Goal: Contribute content: Contribute content

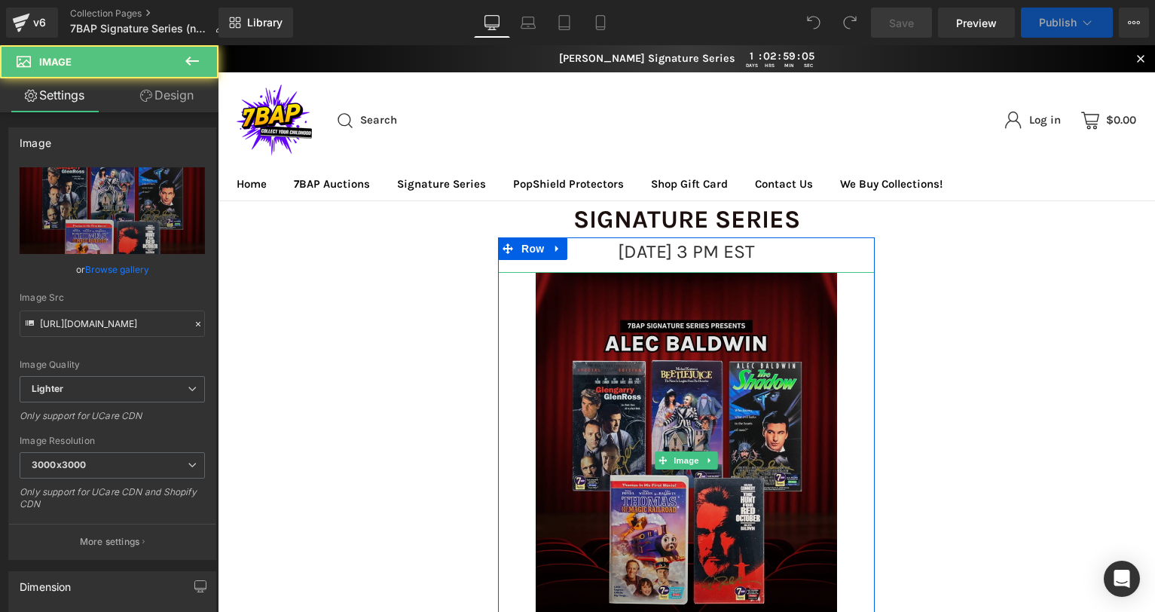
click at [631, 389] on img at bounding box center [686, 460] width 301 height 377
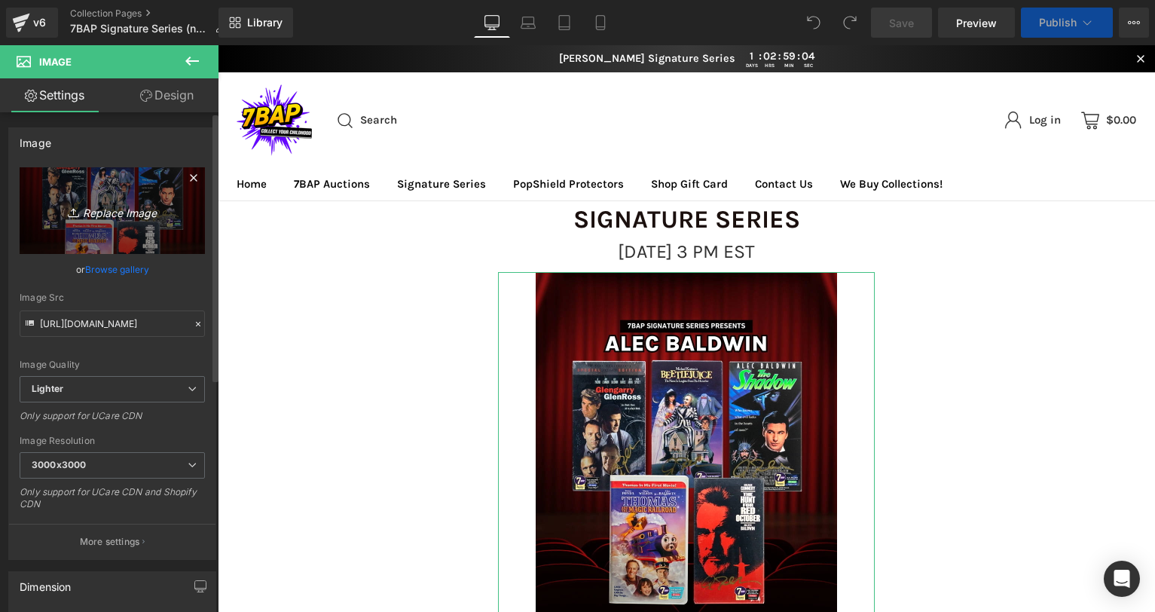
click at [118, 209] on icon "Replace Image" at bounding box center [112, 210] width 121 height 19
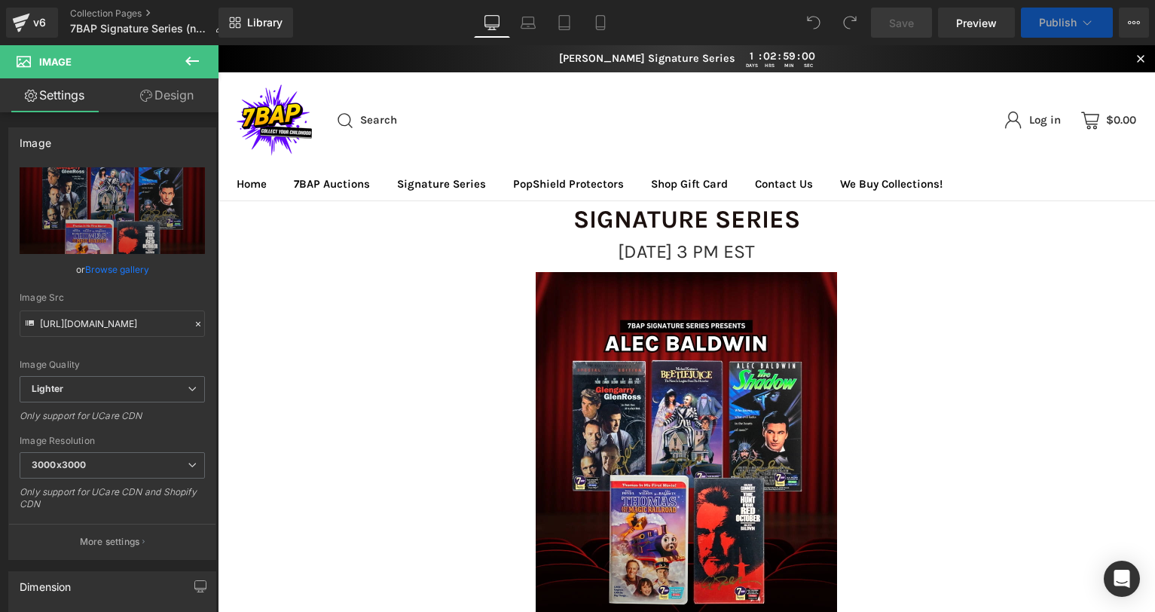
type input "C:\fakepath\9_27_SS_Web.webp"
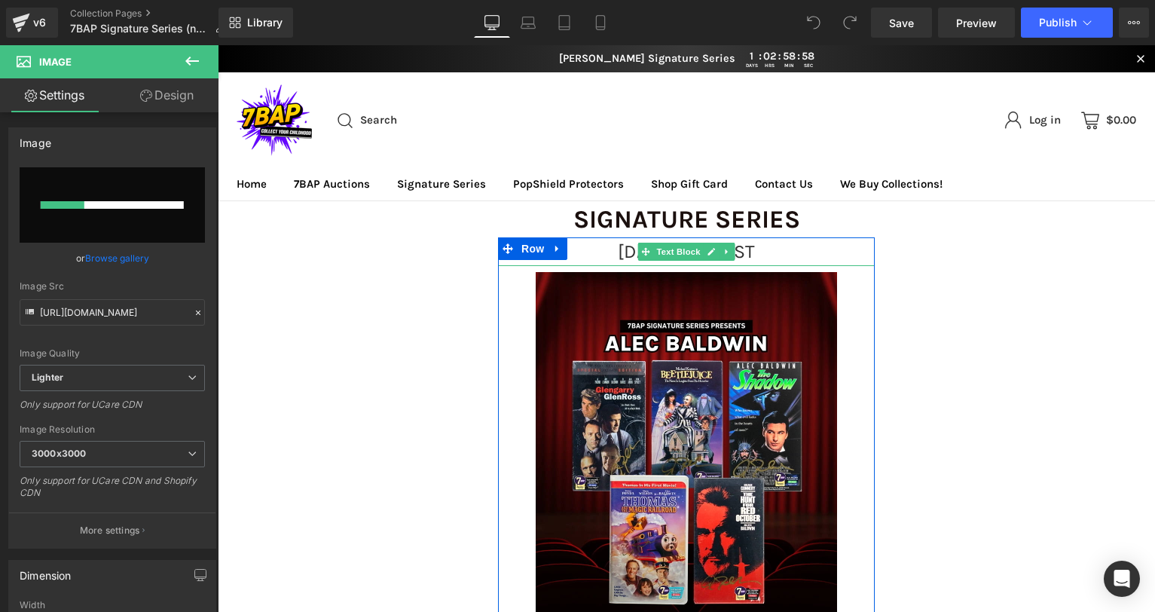
click at [618, 255] on span "[DATE] 3 PM EST" at bounding box center [686, 251] width 137 height 22
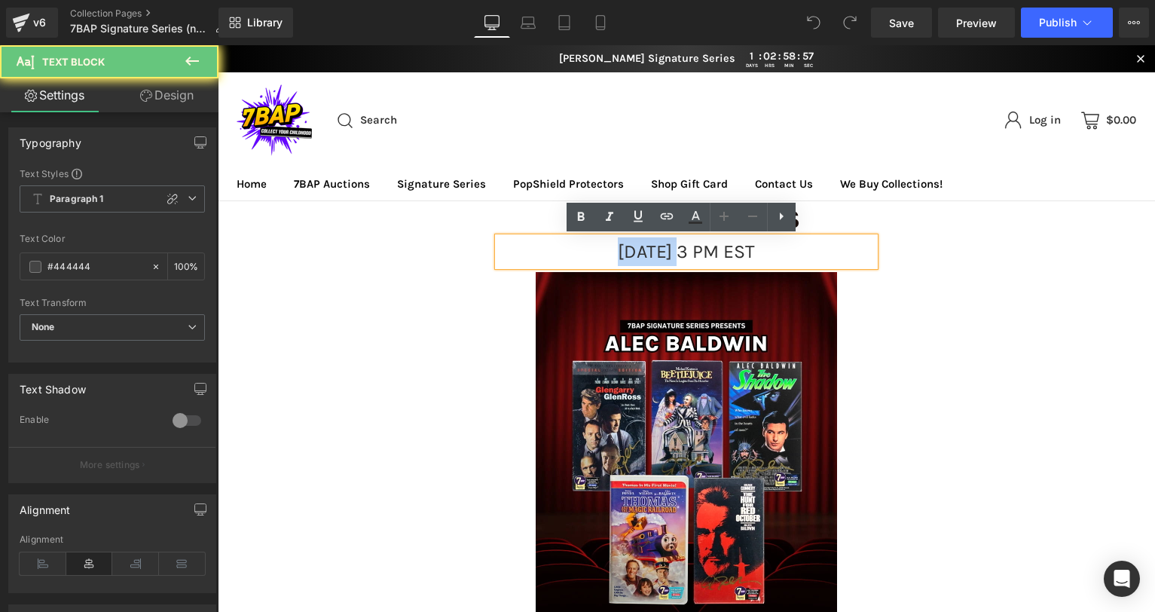
click at [618, 254] on span "[DATE] 3 PM EST" at bounding box center [686, 251] width 137 height 22
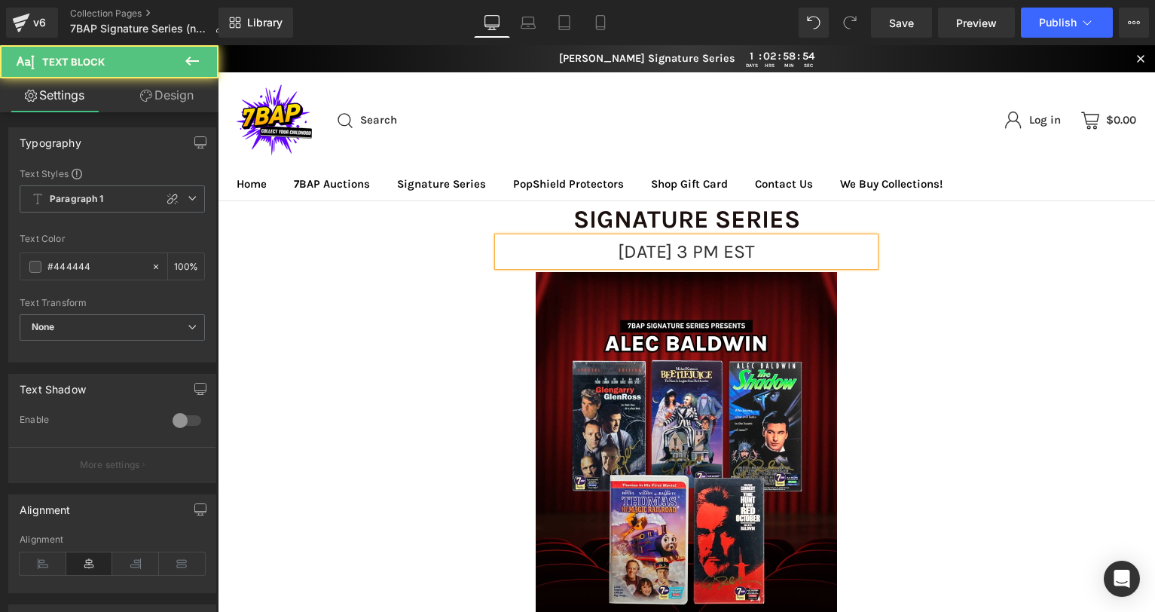
click at [723, 250] on span "[DATE] 3 PM EST" at bounding box center [686, 251] width 137 height 22
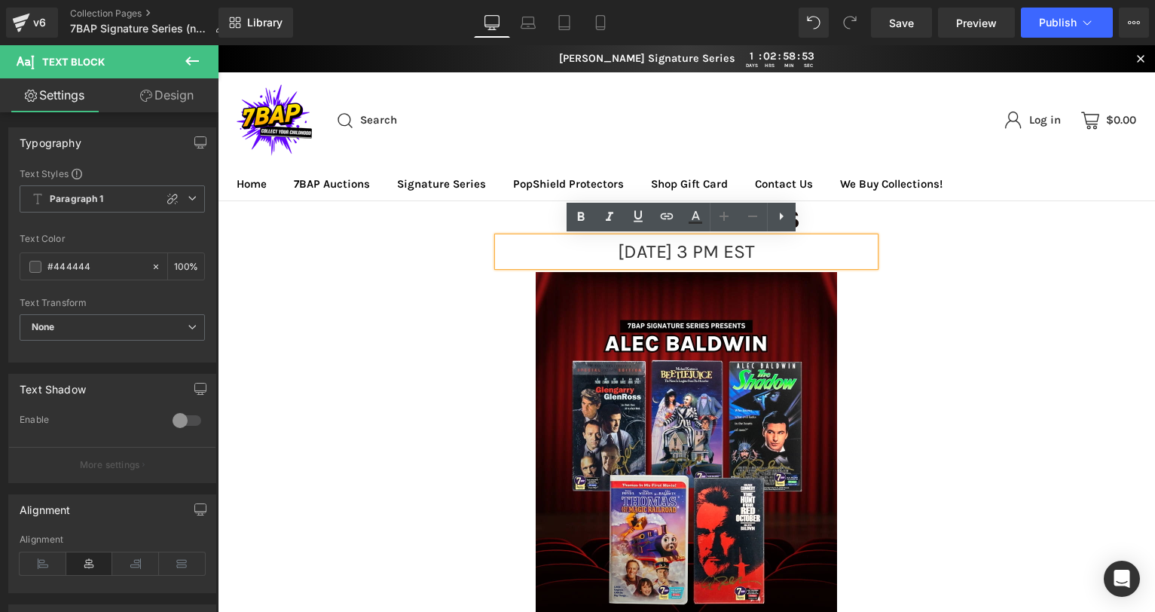
drag, startPoint x: 721, startPoint y: 250, endPoint x: 748, endPoint y: 252, distance: 26.4
click at [748, 252] on span "[DATE] 3 PM EST" at bounding box center [686, 251] width 137 height 22
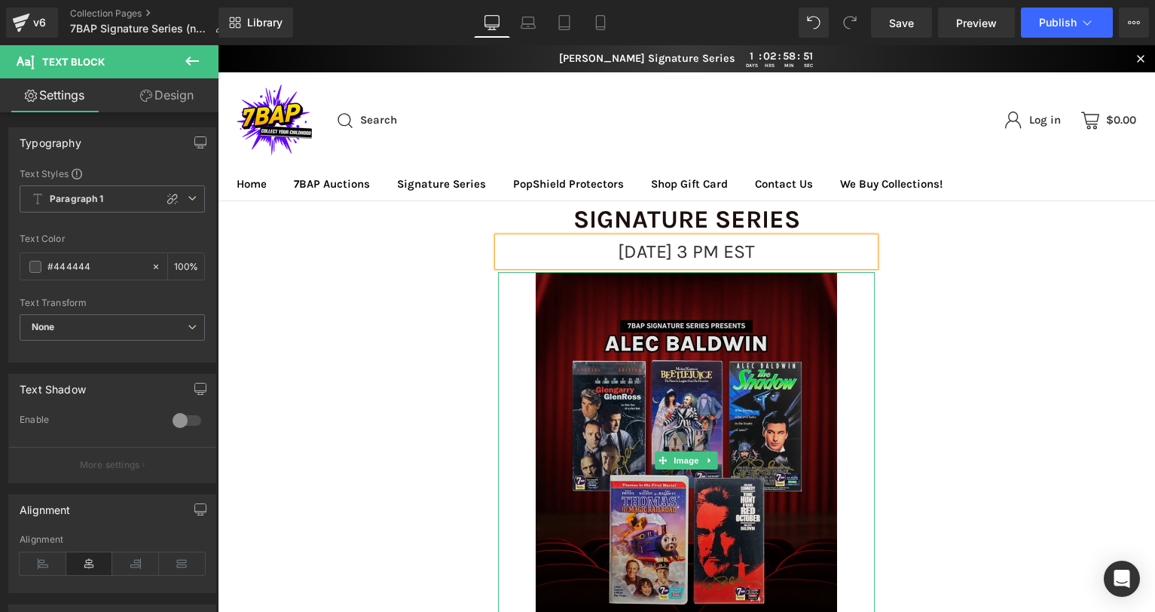
click at [747, 368] on img at bounding box center [686, 460] width 301 height 377
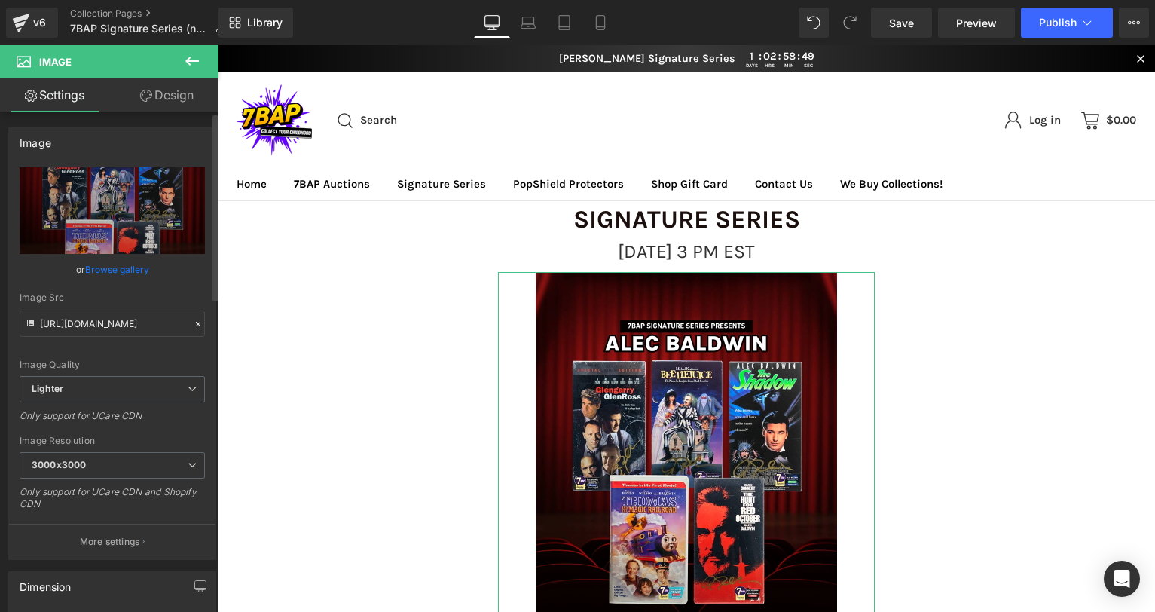
click at [115, 274] on link "Browse gallery" at bounding box center [117, 269] width 64 height 26
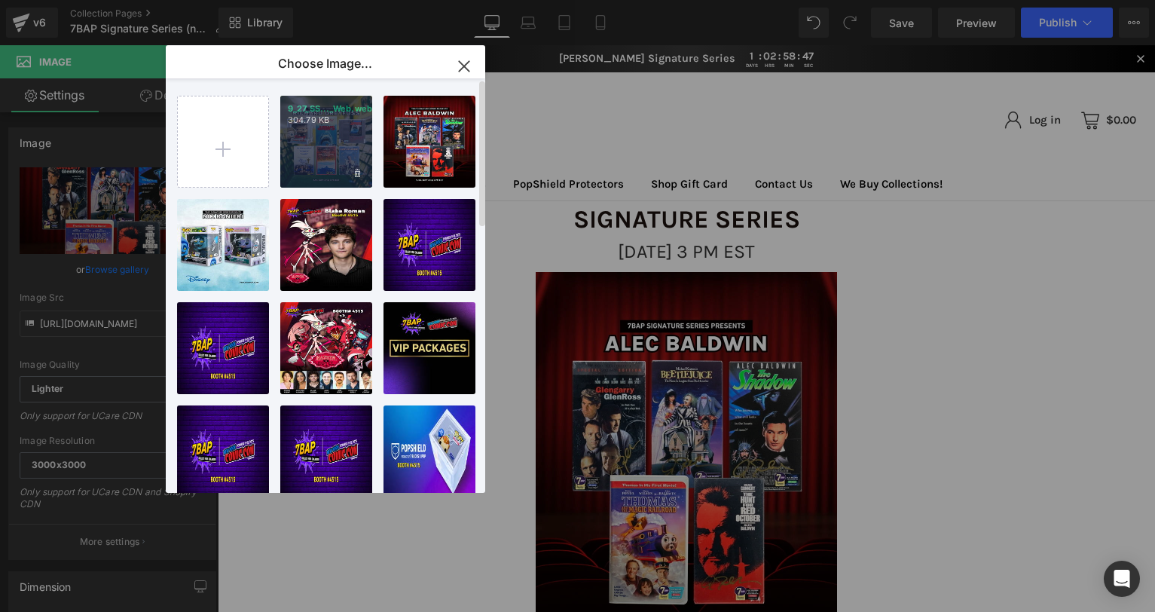
click at [317, 136] on div "9_27_SS..._Web.webp 304.79 KB" at bounding box center [326, 142] width 92 height 92
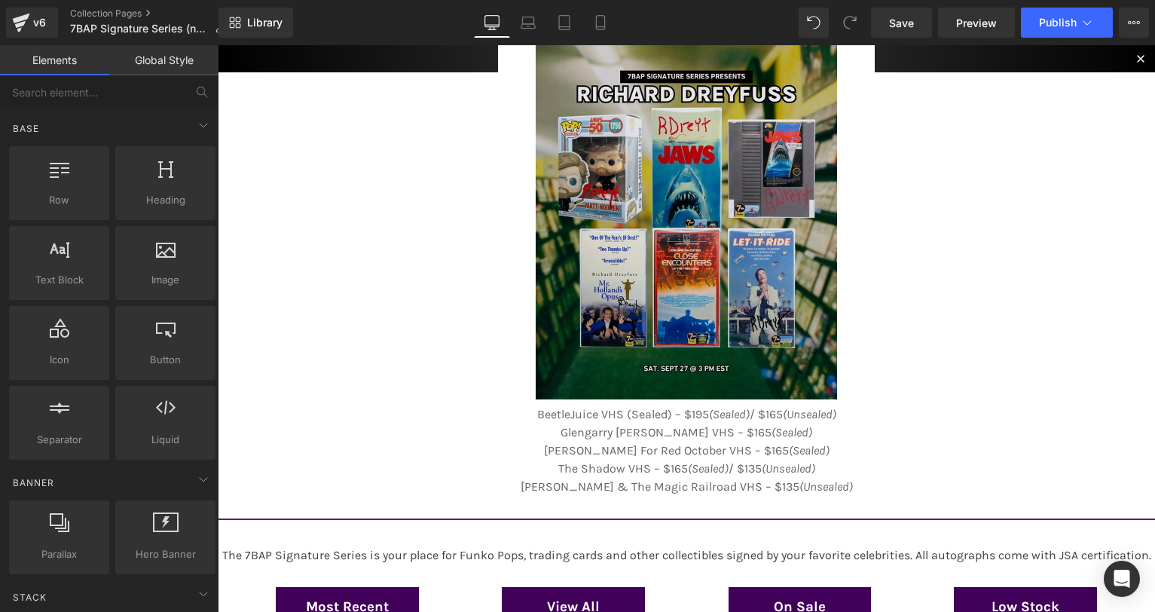
scroll to position [250, 0]
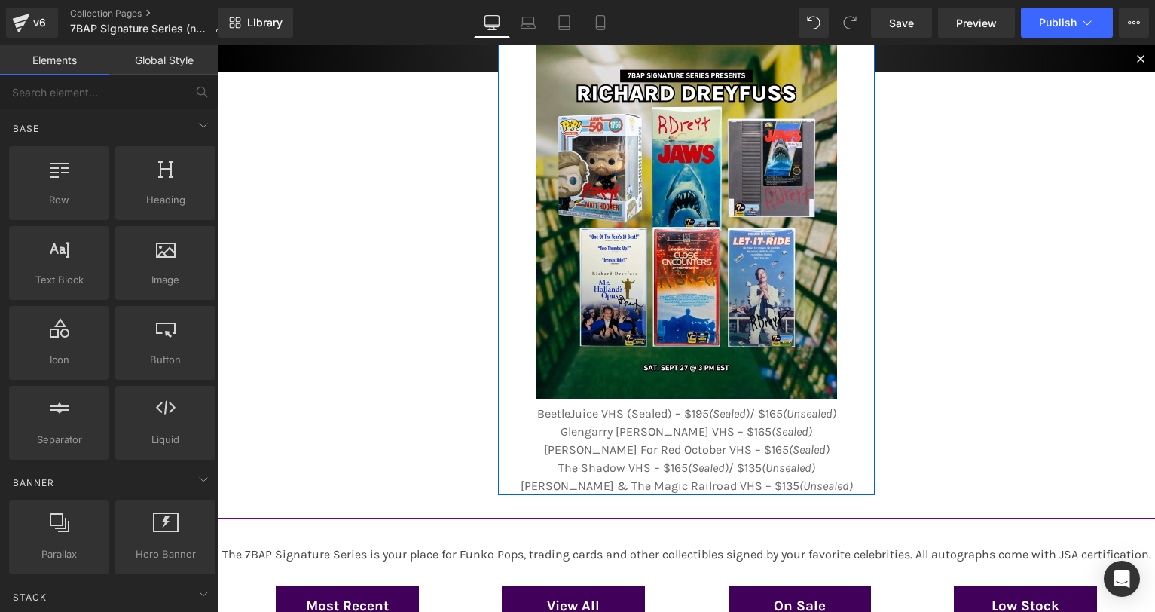
click at [653, 441] on span "Text Block" at bounding box center [678, 450] width 50 height 18
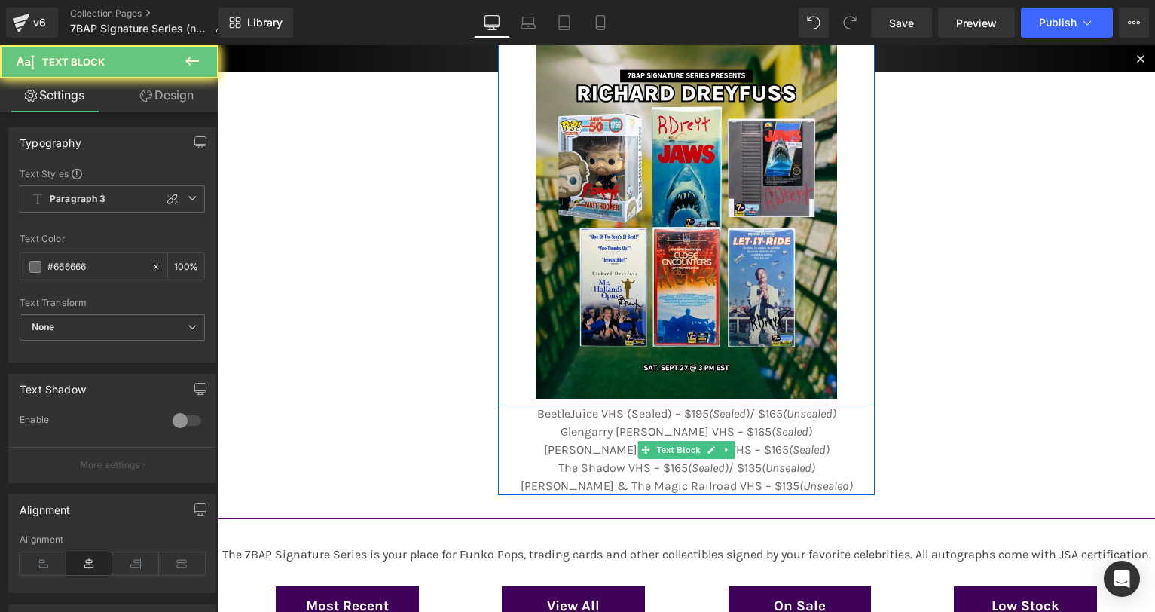
click at [650, 441] on link "Text Block" at bounding box center [671, 450] width 66 height 18
click at [772, 427] on icon "(Sealed)" at bounding box center [792, 431] width 41 height 14
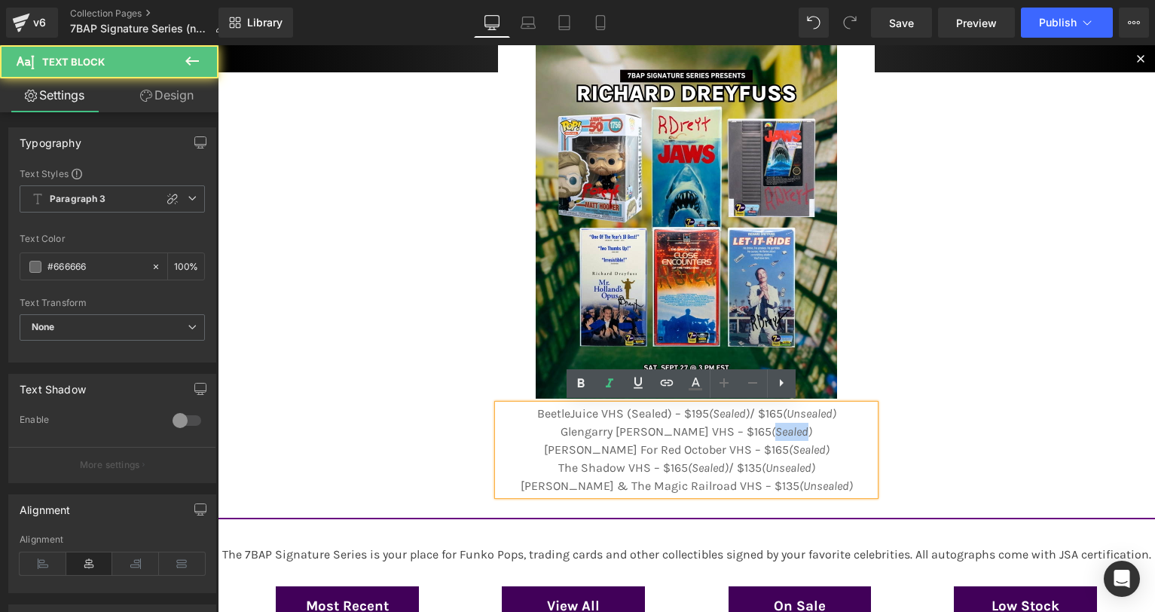
click at [772, 427] on icon "(Sealed)" at bounding box center [792, 431] width 41 height 14
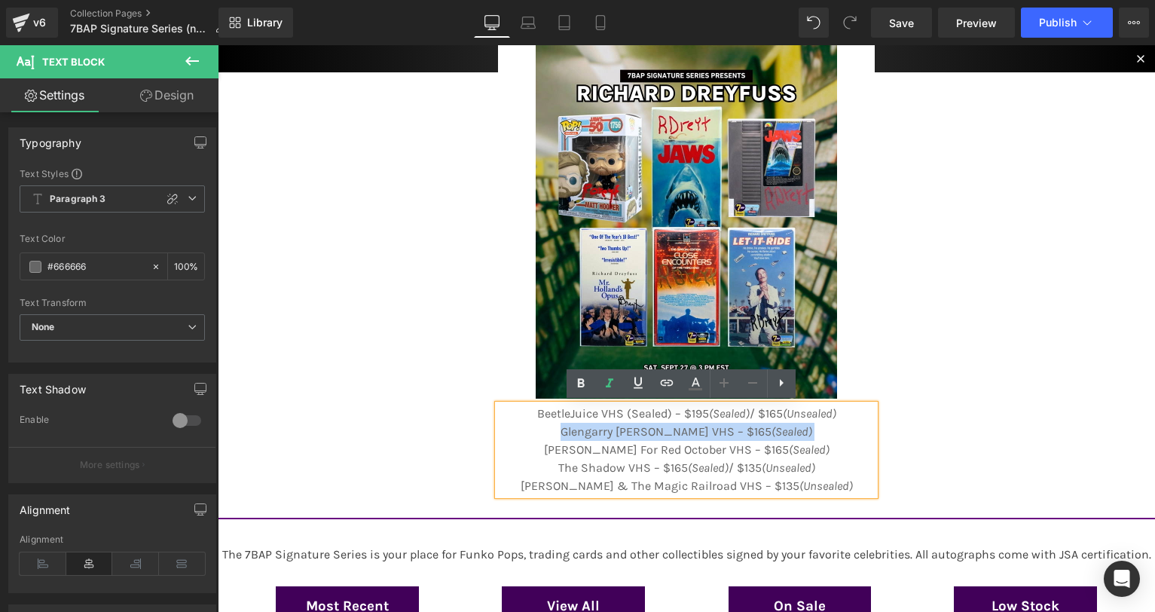
click at [772, 427] on icon "(Sealed)" at bounding box center [792, 431] width 41 height 14
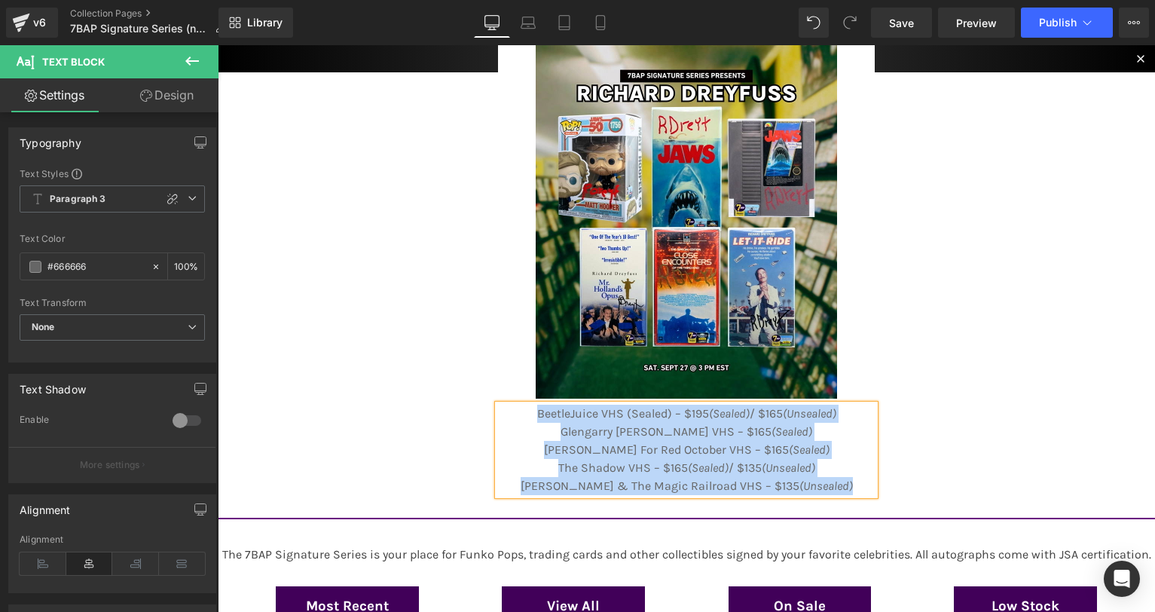
paste div
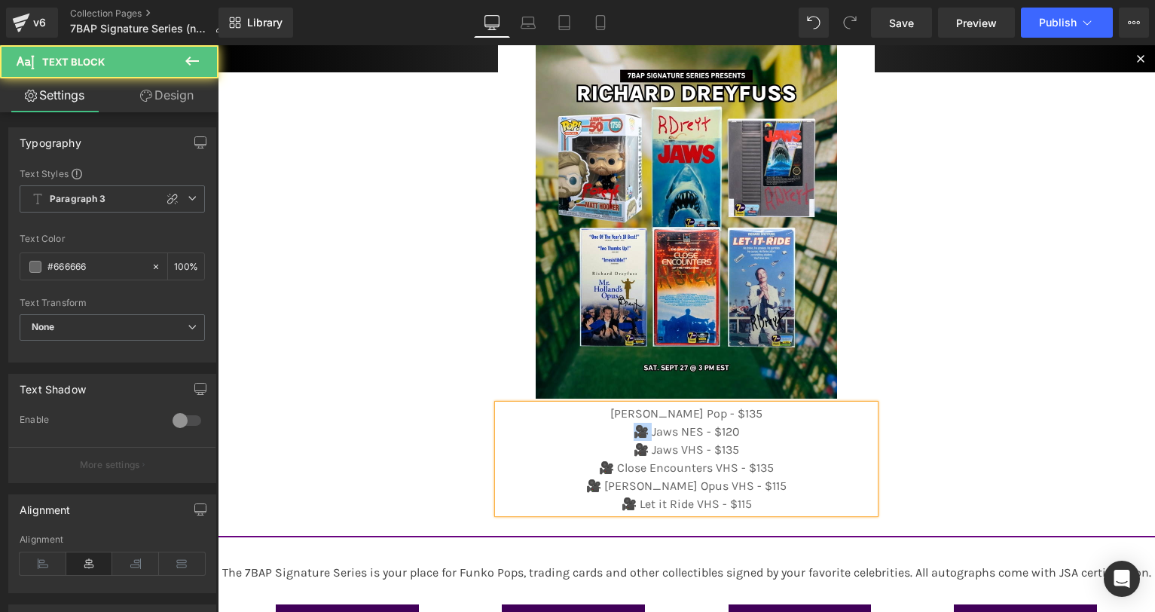
drag, startPoint x: 644, startPoint y: 425, endPoint x: 630, endPoint y: 427, distance: 14.4
click at [630, 427] on p "🎥 Jaws NES - $120" at bounding box center [686, 432] width 377 height 18
drag, startPoint x: 644, startPoint y: 449, endPoint x: 624, endPoint y: 446, distance: 20.6
click at [624, 446] on p "🎥 Jaws VHS - $135" at bounding box center [686, 450] width 377 height 18
drag, startPoint x: 611, startPoint y: 467, endPoint x: 585, endPoint y: 467, distance: 25.6
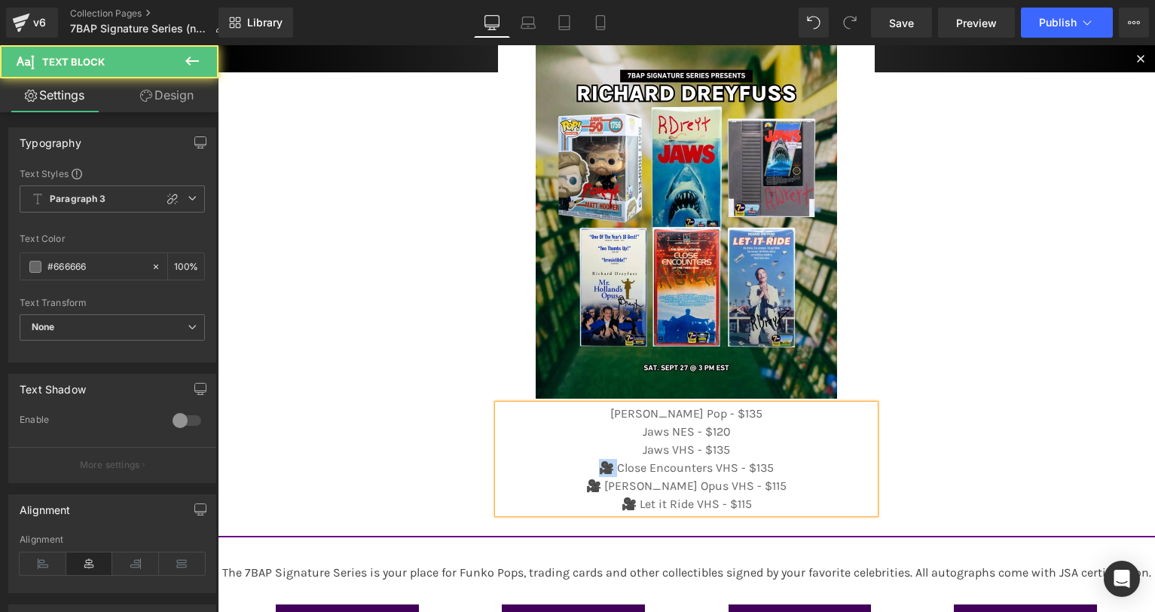
click at [585, 467] on p "🎥 Close Encounters VHS - $135" at bounding box center [686, 468] width 377 height 18
drag, startPoint x: 610, startPoint y: 488, endPoint x: 572, endPoint y: 482, distance: 38.1
click at [572, 482] on p "🎥 [PERSON_NAME] Opus VHS - $115" at bounding box center [686, 486] width 377 height 18
drag, startPoint x: 629, startPoint y: 503, endPoint x: 605, endPoint y: 500, distance: 24.3
click at [605, 499] on p "🎥 Let it Ride VHS - $115" at bounding box center [686, 504] width 377 height 18
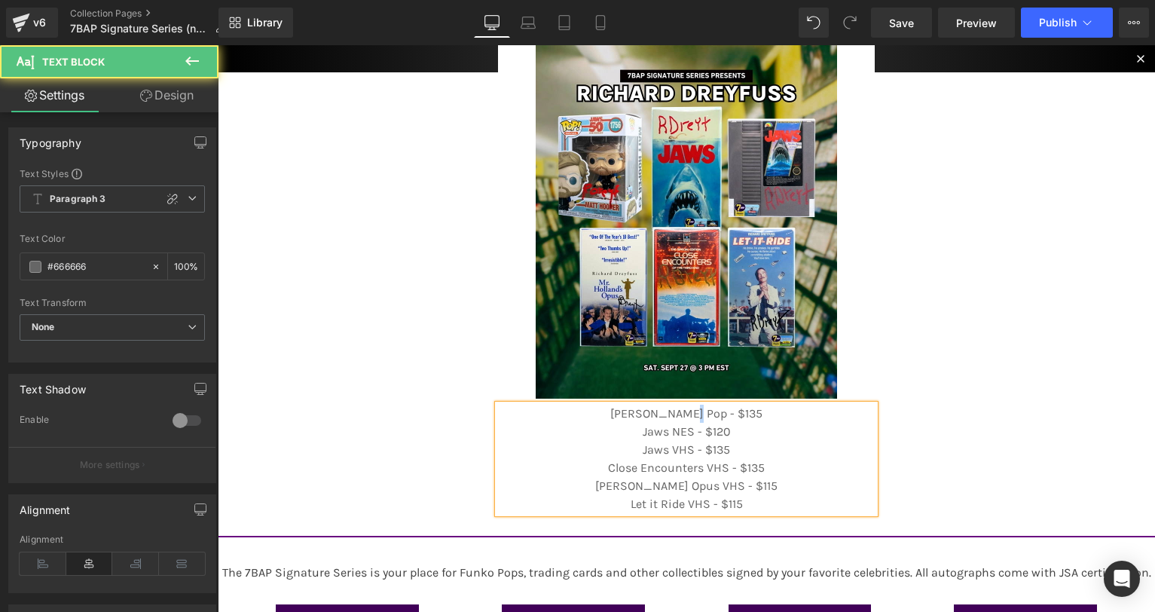
click at [692, 418] on p "[PERSON_NAME] Pop - $135" at bounding box center [686, 414] width 377 height 18
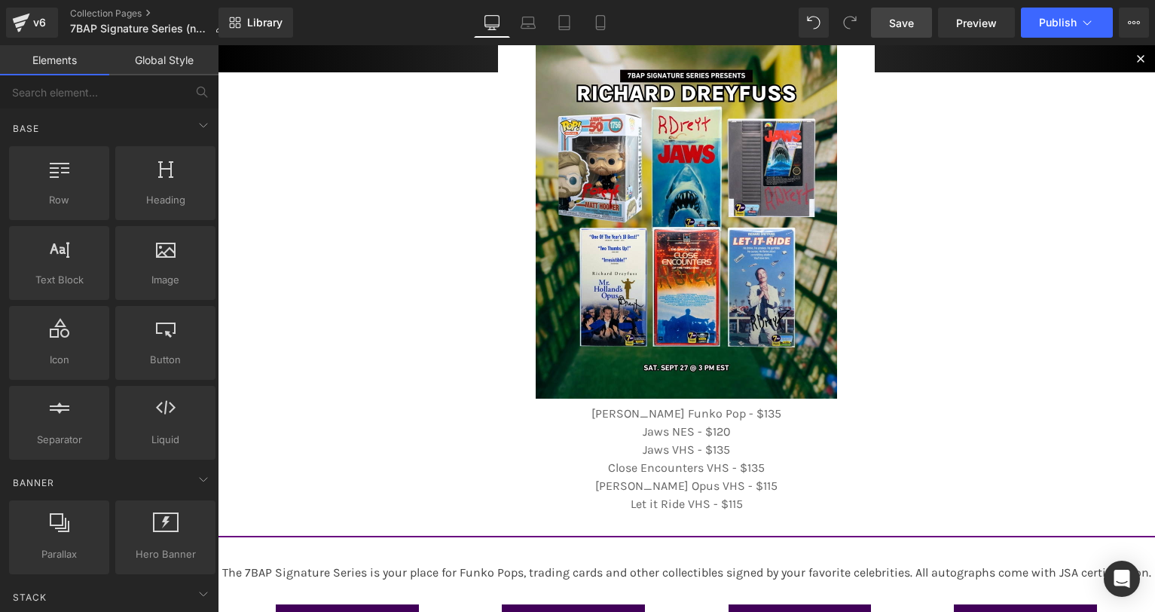
click at [893, 23] on span "Save" at bounding box center [901, 23] width 25 height 16
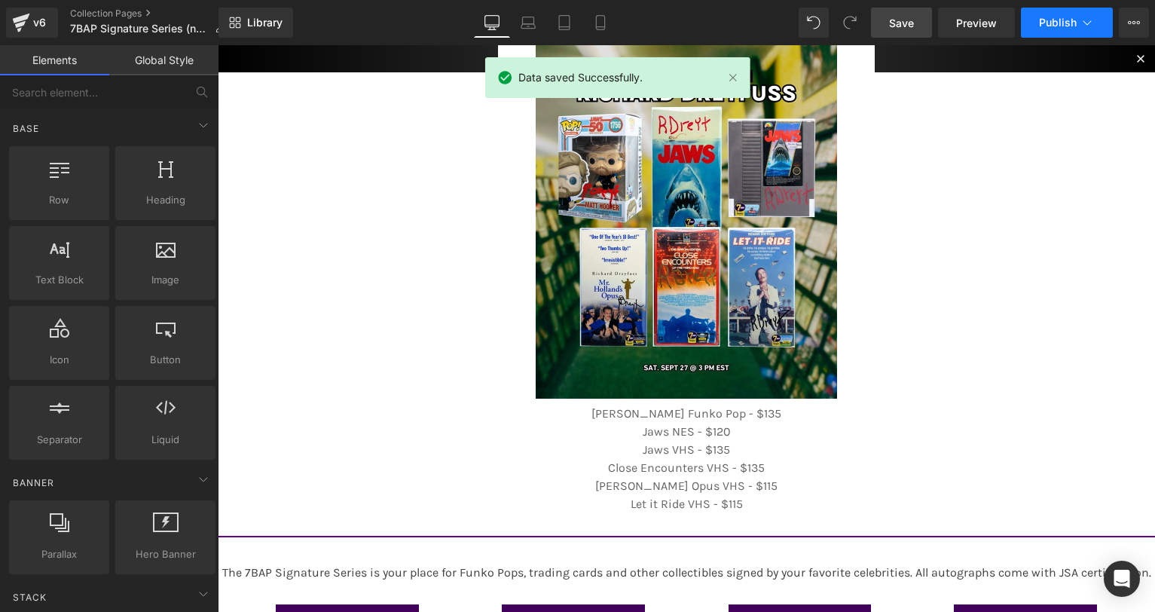
click at [1045, 18] on span "Publish" at bounding box center [1058, 23] width 38 height 12
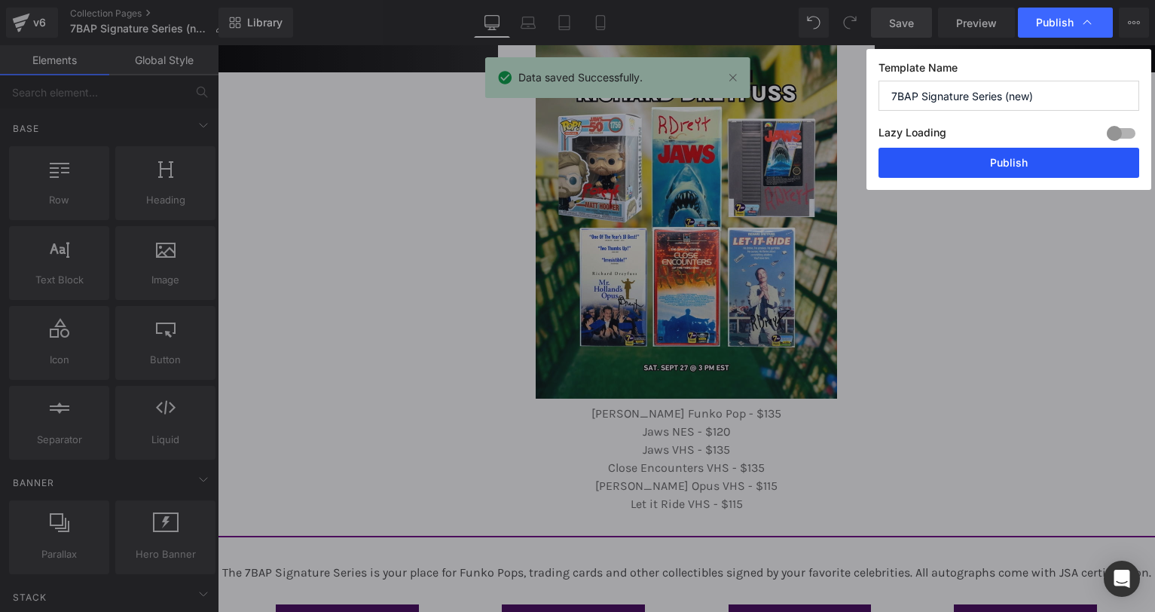
click at [990, 152] on button "Publish" at bounding box center [1009, 163] width 261 height 30
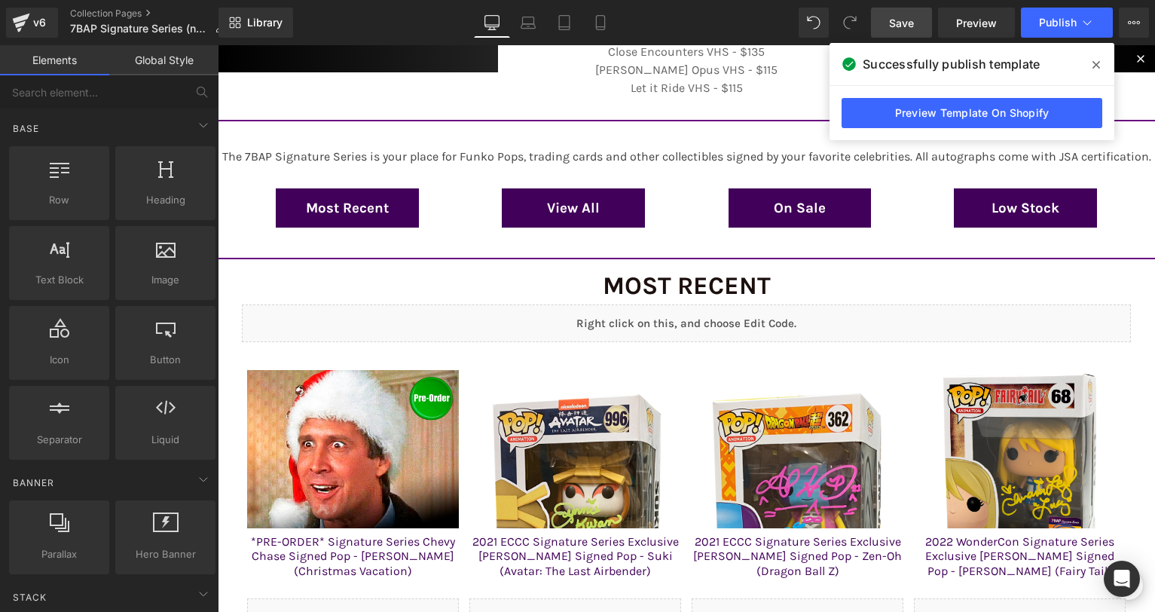
scroll to position [18, 0]
